Goal: Information Seeking & Learning: Learn about a topic

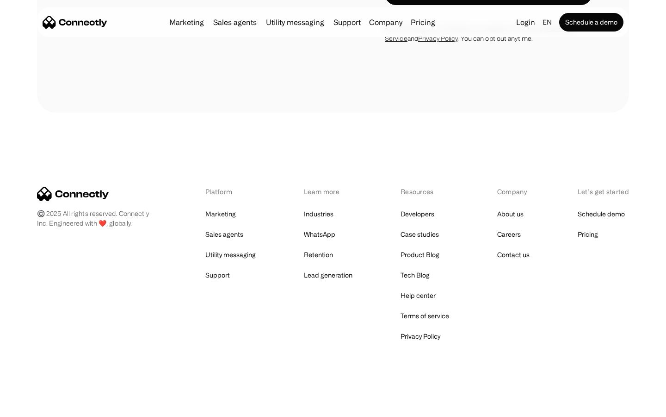
scroll to position [627, 0]
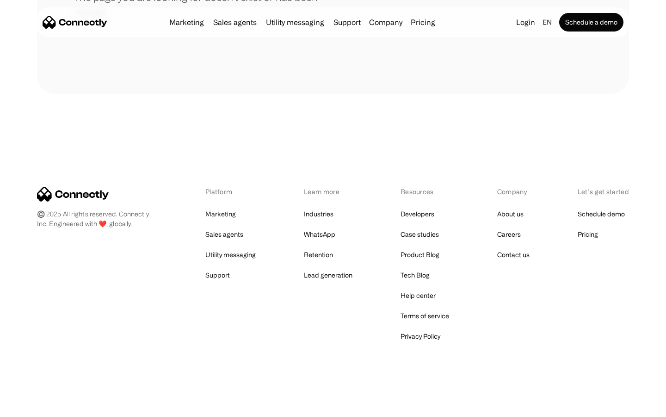
scroll to position [169, 0]
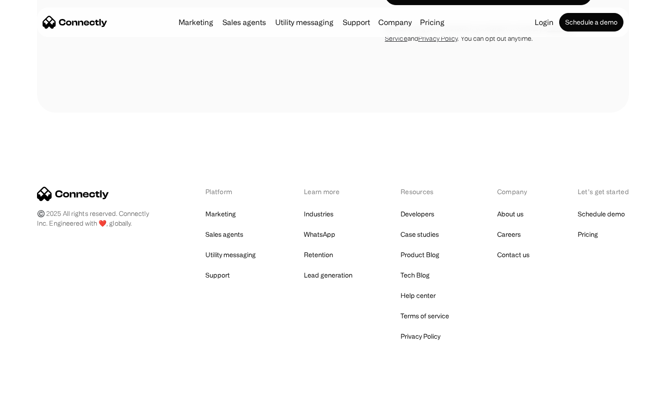
scroll to position [852, 0]
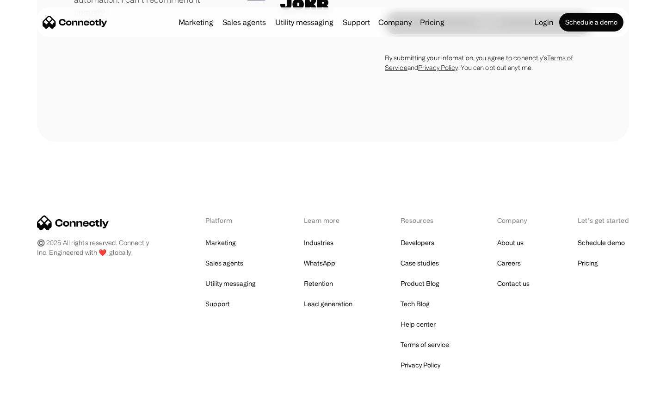
scroll to position [2575, 0]
